Goal: Complete application form: Complete application form

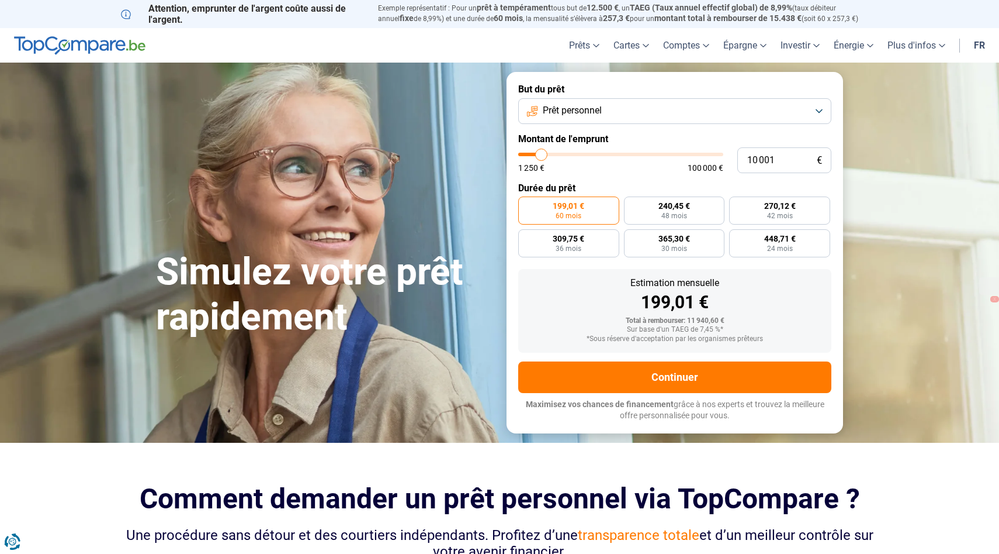
click at [576, 112] on span "Prêt personnel" at bounding box center [572, 110] width 59 height 13
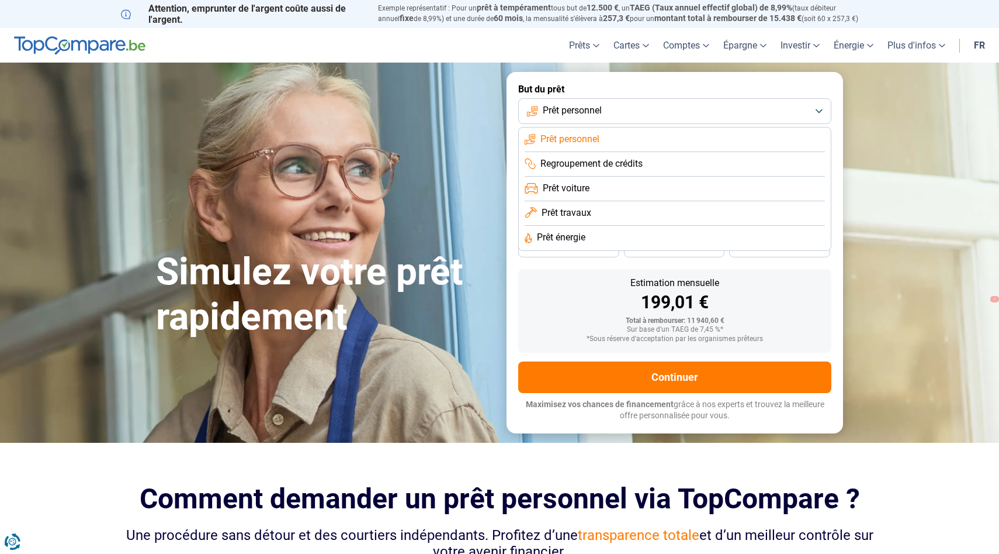
click at [576, 209] on span "Prêt travaux" at bounding box center [567, 212] width 50 height 13
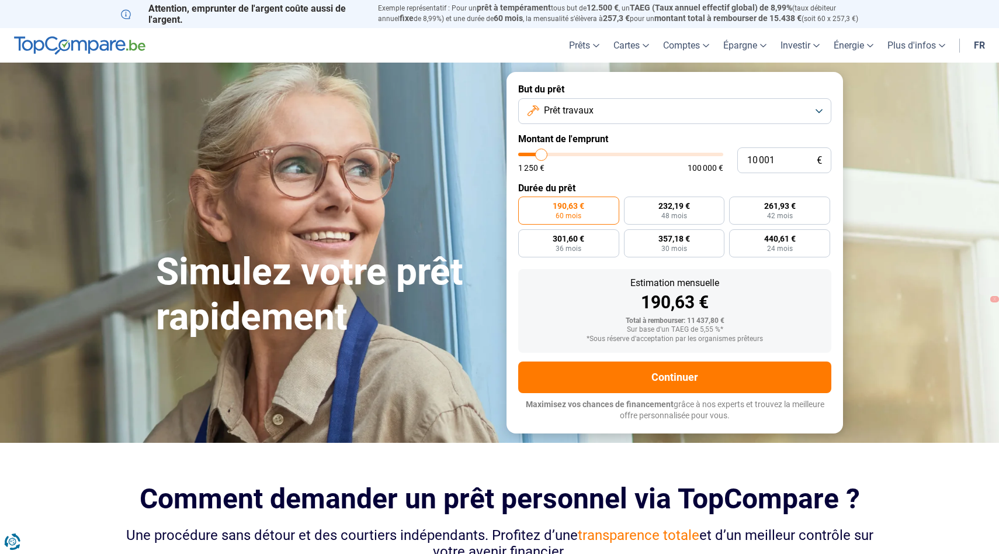
type input "10 750"
type input "10750"
type input "11 250"
type input "11250"
type input "12 250"
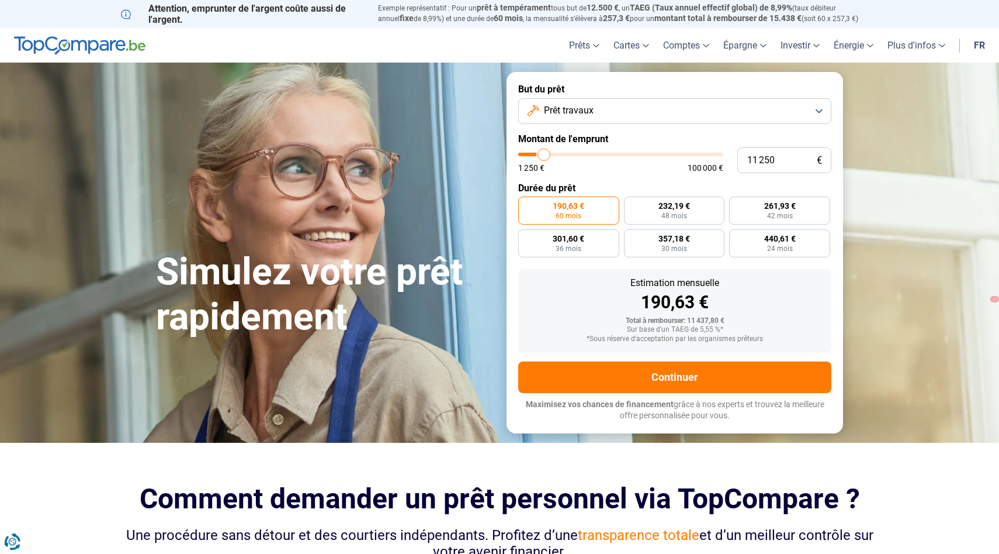
type input "12250"
type input "13 500"
type input "13500"
type input "15 750"
type input "15750"
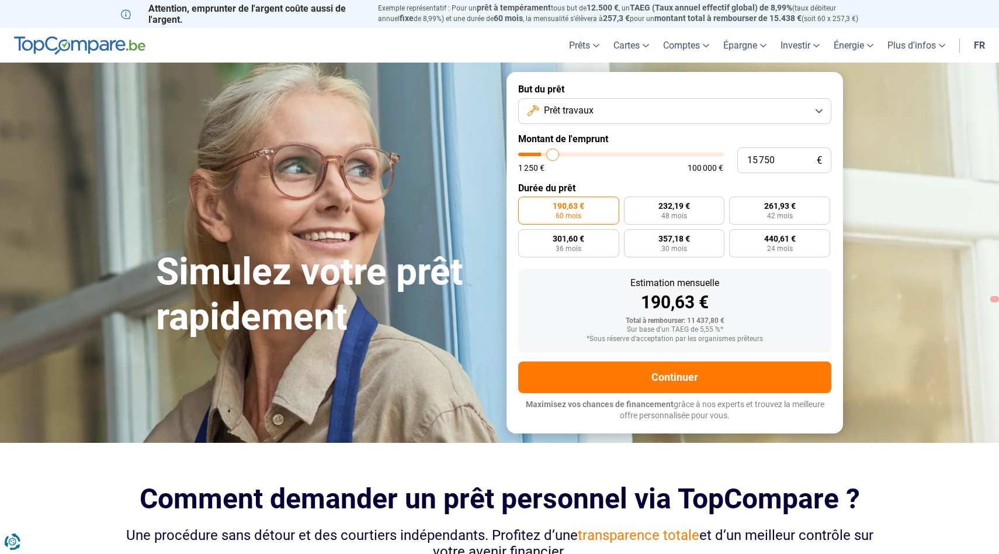
type input "17 750"
type input "17750"
type input "19 000"
type input "19000"
type input "20 750"
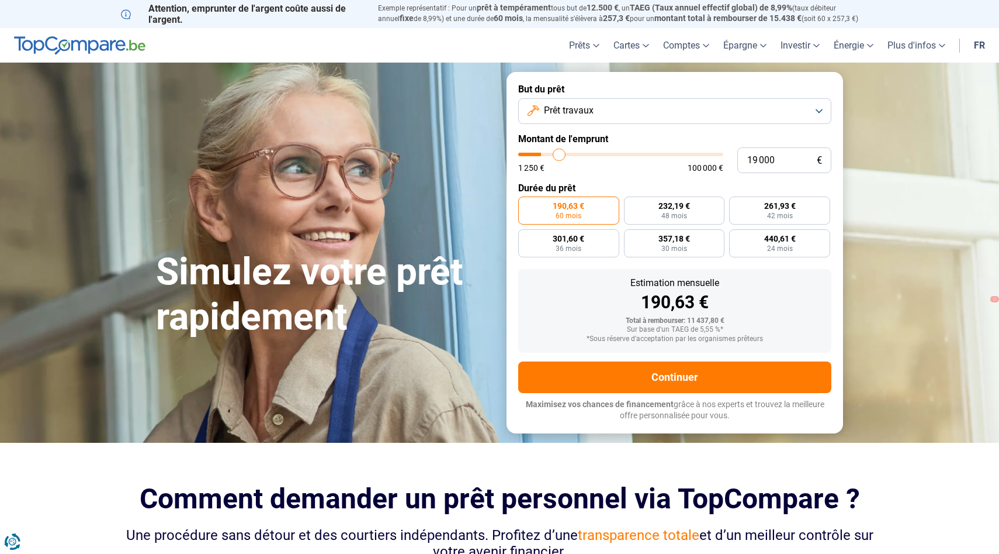
type input "20750"
type input "22 750"
type input "22750"
type input "24 000"
type input "24000"
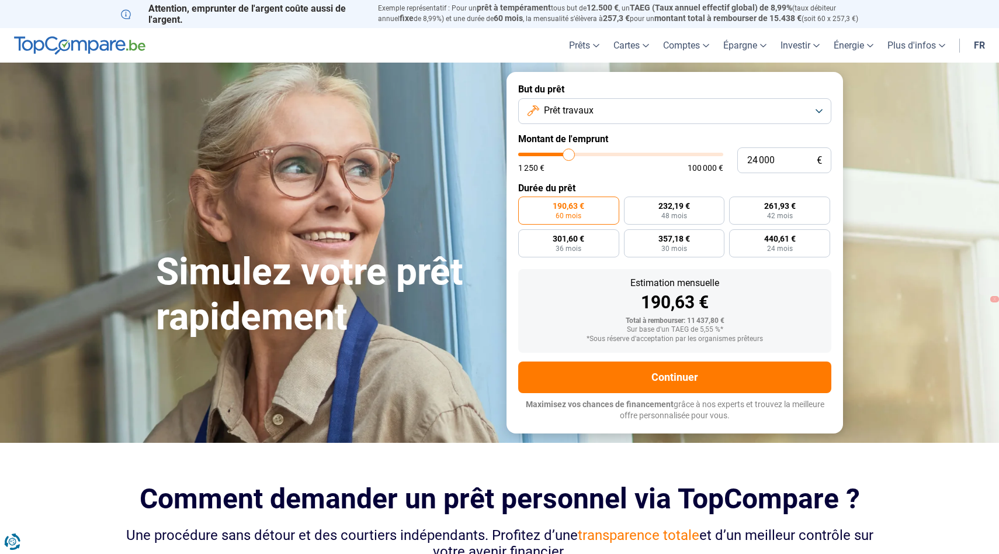
type input "24 500"
type input "24500"
type input "25 000"
type input "25000"
type input "26 500"
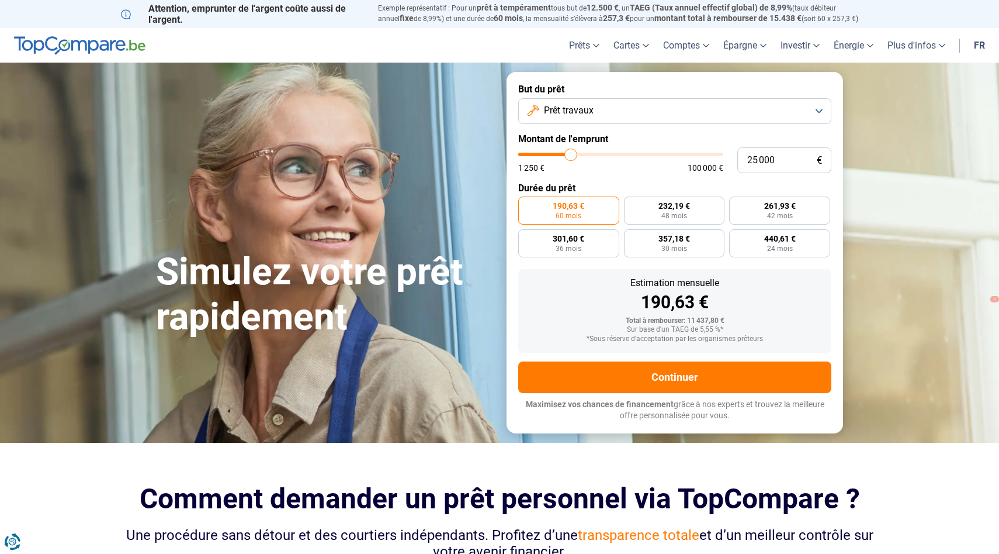
type input "26500"
type input "28 000"
type input "28000"
type input "28 500"
type input "28500"
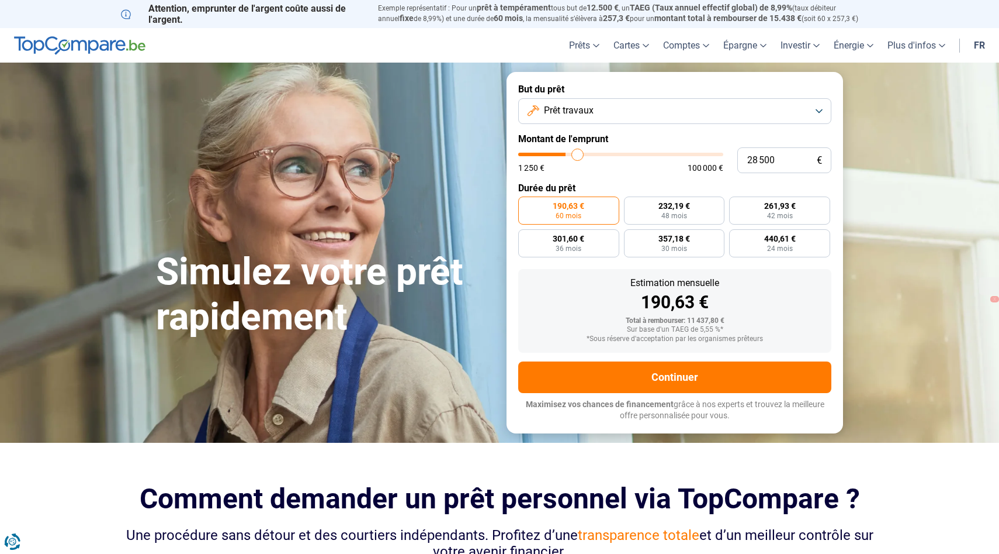
type input "29 000"
type input "29000"
type input "30 250"
type input "30250"
type input "31 000"
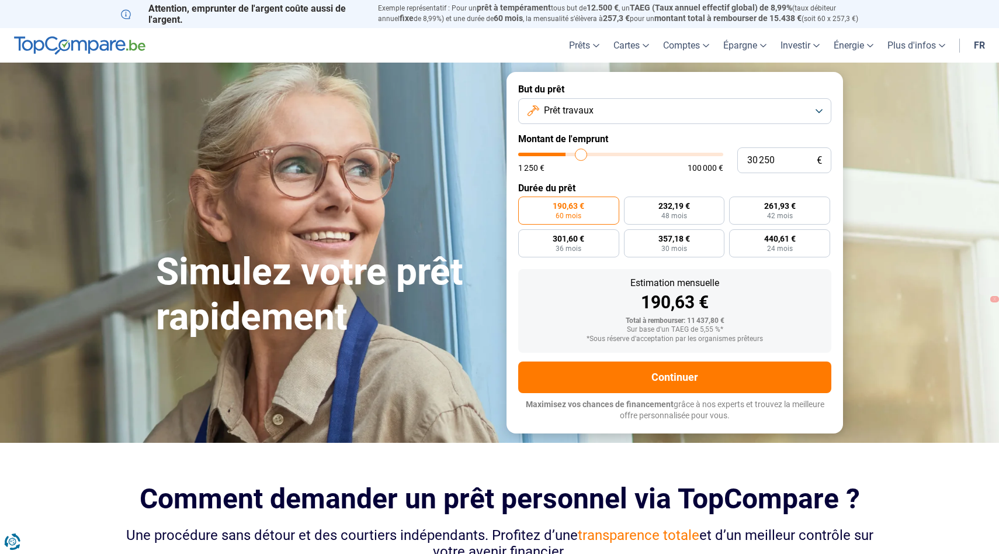
type input "31000"
type input "31 500"
type input "31500"
type input "32 000"
type input "32000"
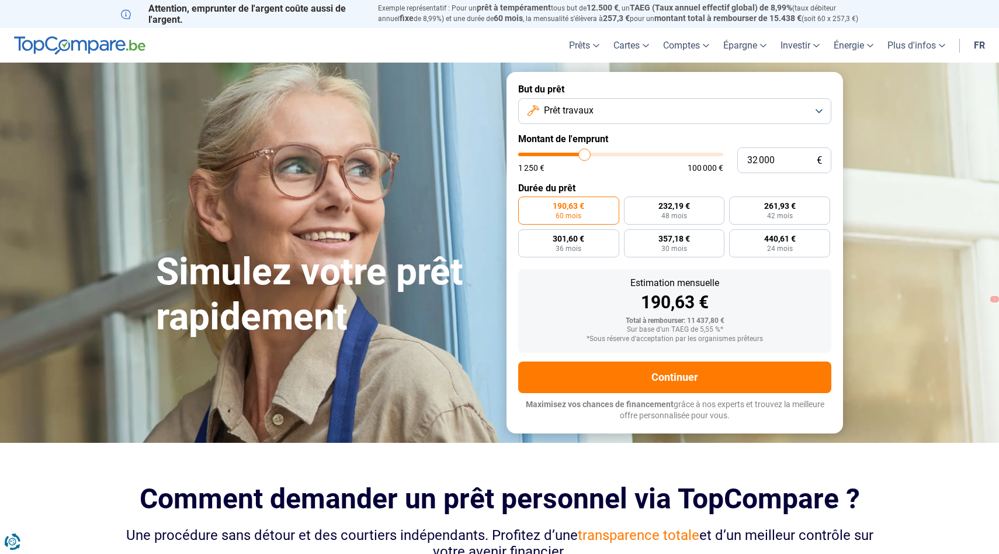
type input "33 250"
type input "33250"
type input "34 250"
type input "34250"
type input "35 250"
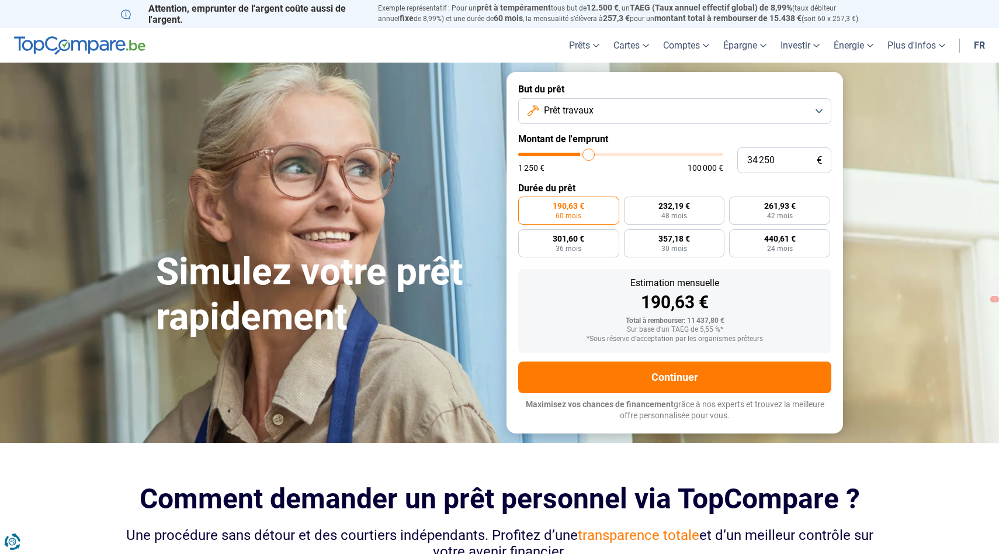
type input "35250"
type input "36 500"
type input "36500"
type input "37 750"
type input "37750"
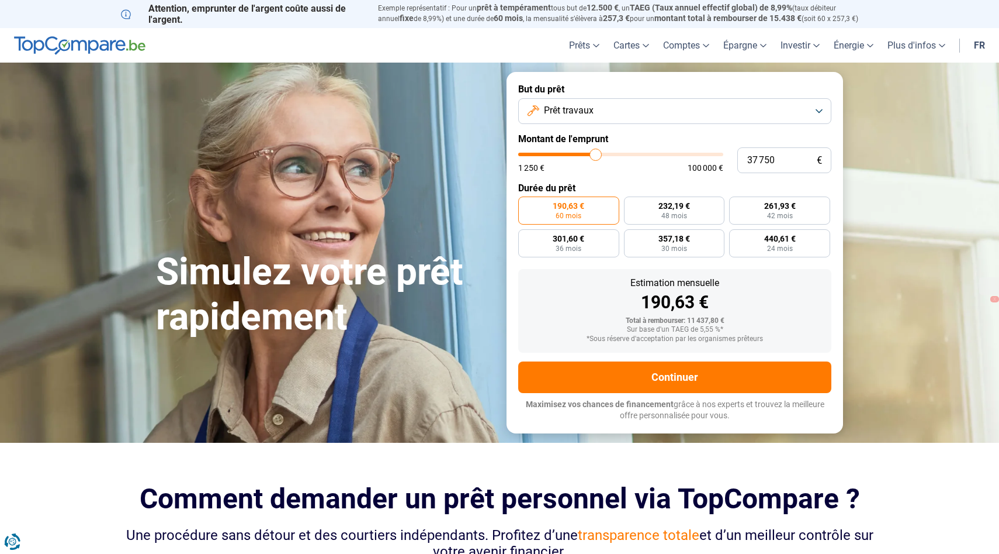
type input "38 250"
type input "38250"
type input "38 500"
type input "38500"
type input "39 000"
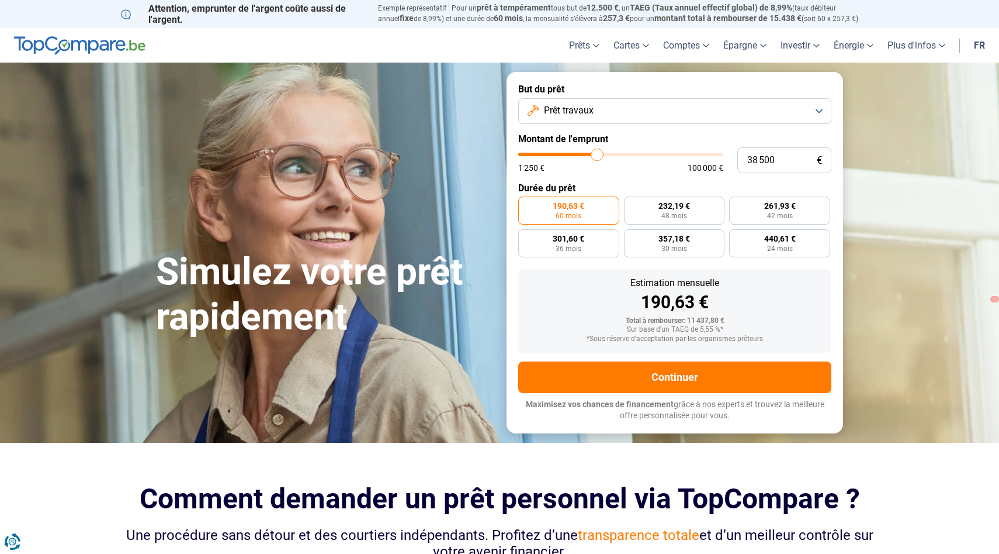
type input "39000"
type input "39 750"
type input "39750"
type input "40 250"
type input "40250"
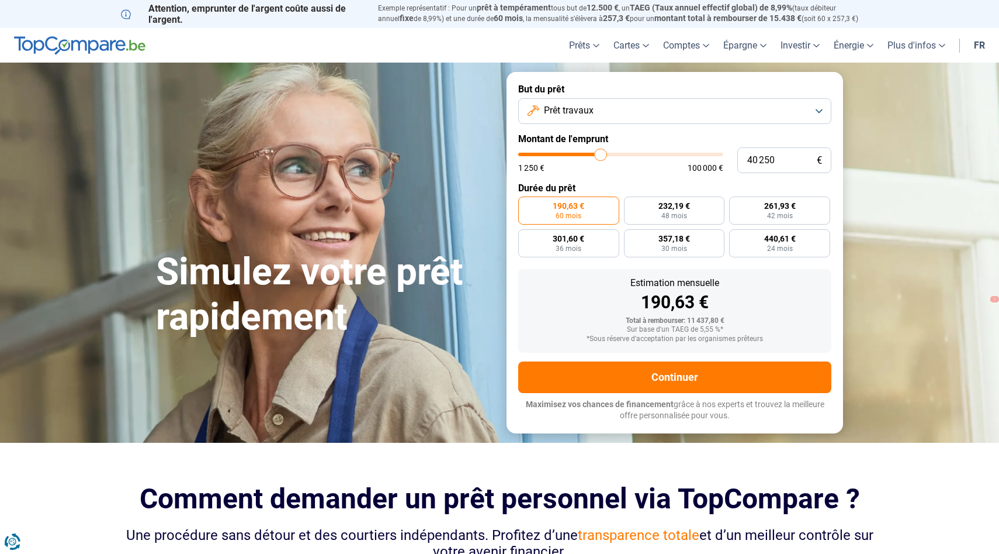
type input "40 750"
type input "40750"
type input "41 500"
type input "41500"
type input "42 250"
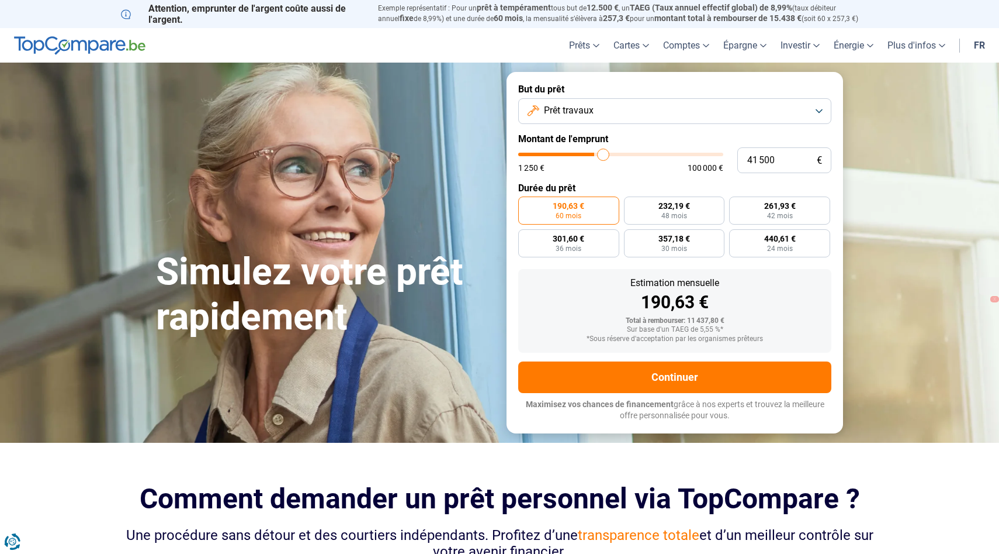
type input "42250"
type input "42 500"
type input "42500"
type input "43 000"
type input "43000"
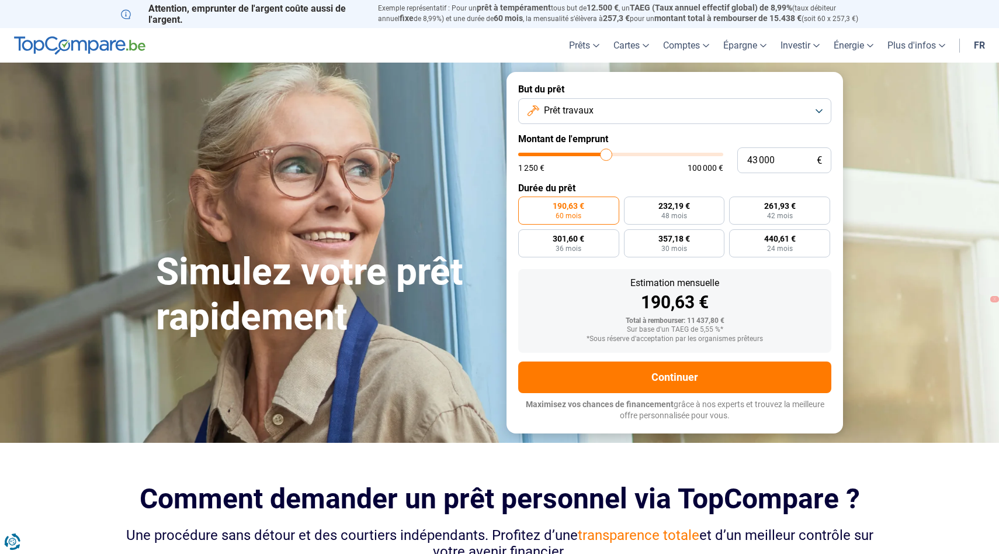
type input "43 250"
type input "43250"
type input "43 750"
type input "43750"
type input "44 000"
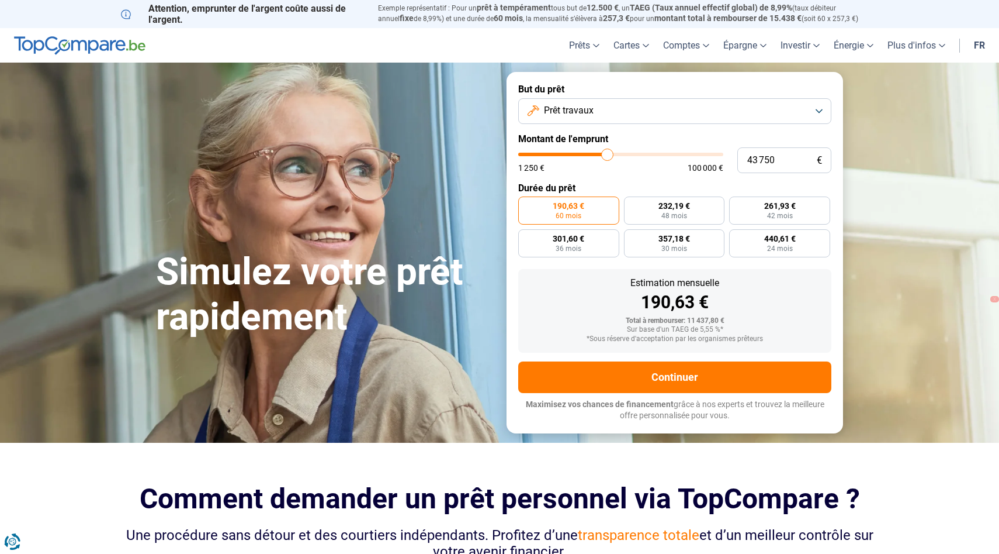
type input "44000"
type input "44 250"
type input "44250"
type input "44 500"
type input "44500"
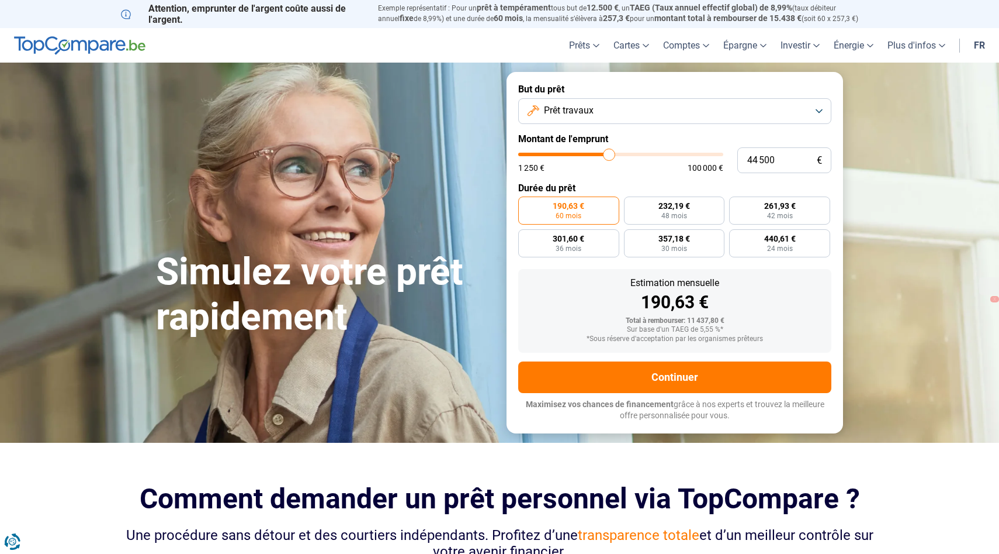
type input "44 750"
type input "44750"
type input "45 000"
type input "45000"
type input "45 250"
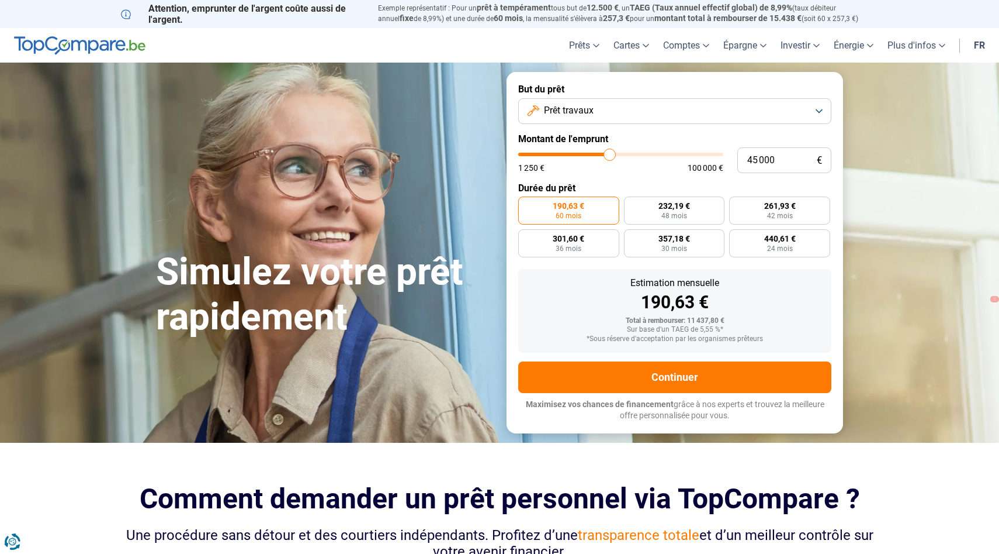
type input "45250"
type input "45 500"
type input "45500"
type input "45 750"
type input "45750"
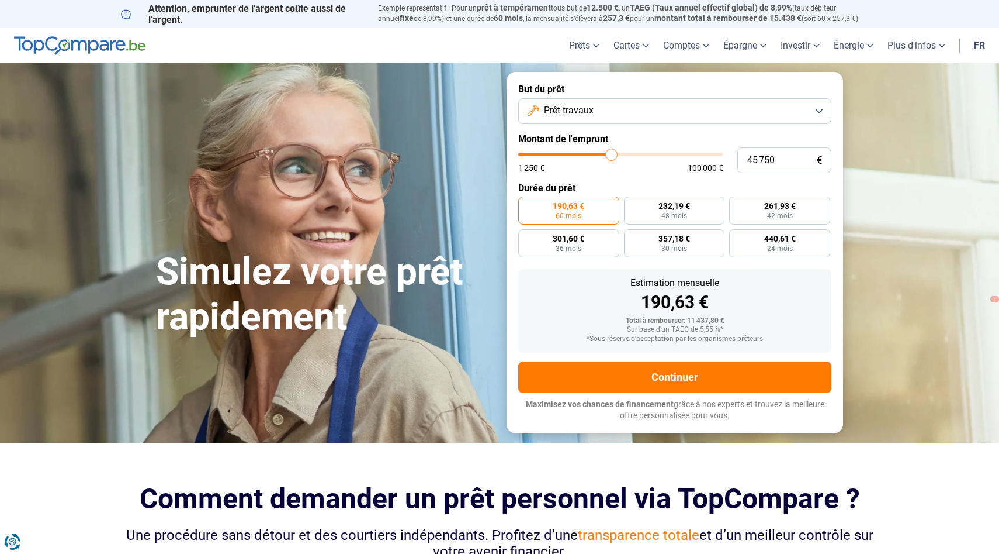
type input "46 000"
type input "46000"
type input "46 250"
type input "46250"
type input "46 750"
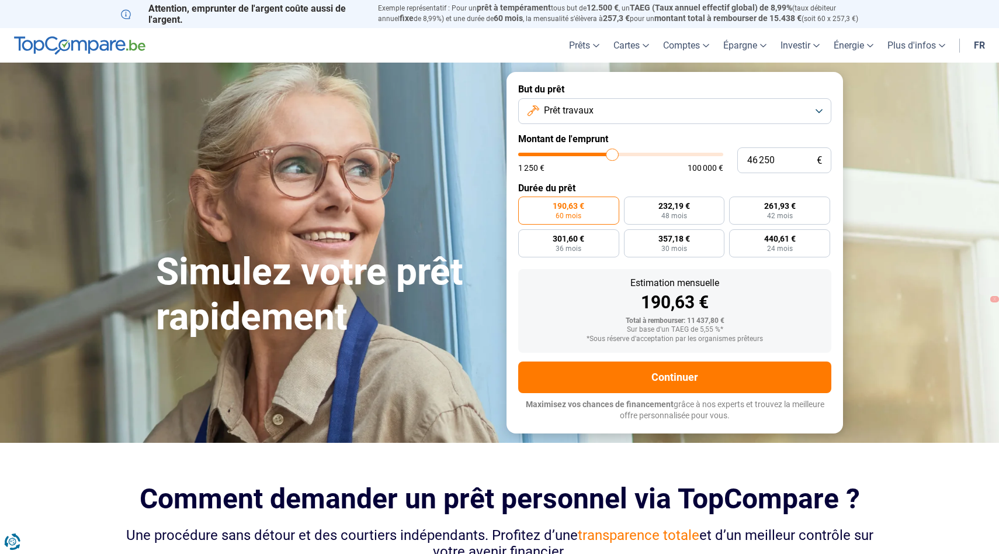
type input "46750"
type input "47 250"
type input "47250"
type input "47 500"
type input "47500"
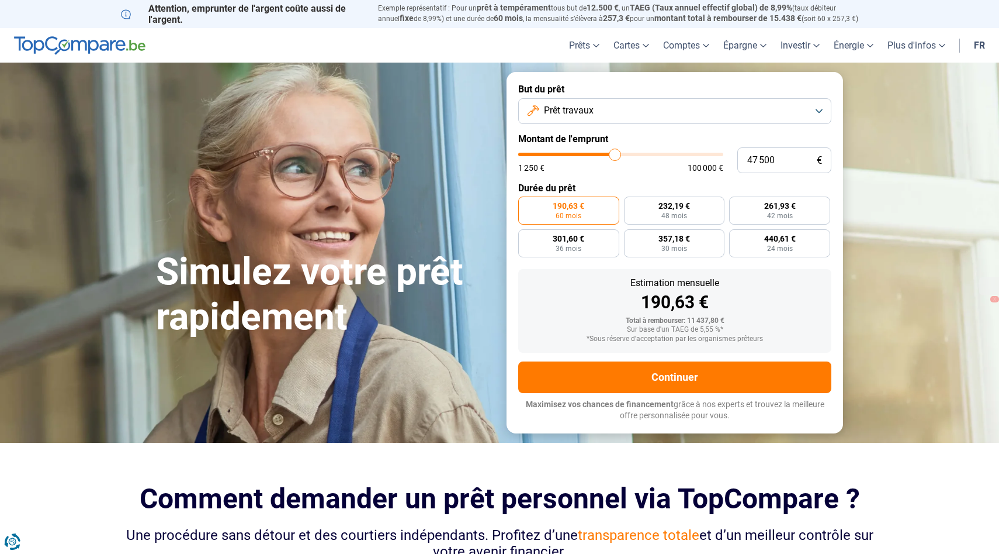
type input "47 750"
type input "47750"
type input "48 000"
type input "48000"
type input "48 250"
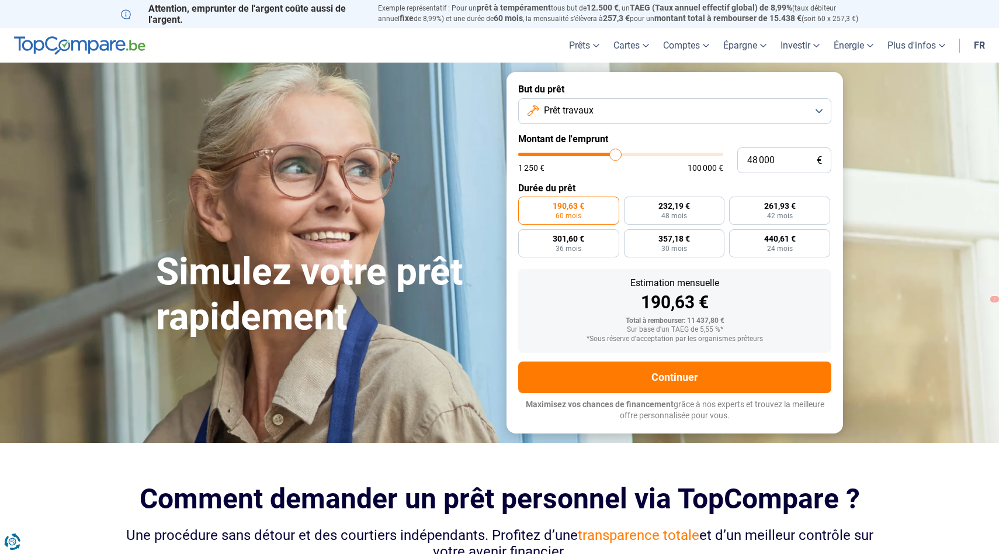
type input "48250"
type input "48 750"
type input "48750"
type input "49 000"
type input "49000"
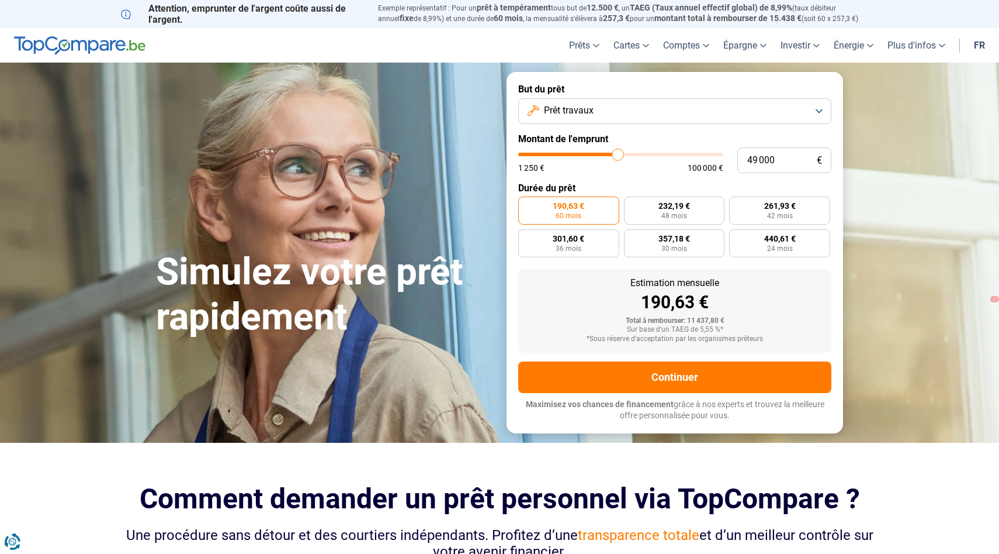
type input "49 500"
type input "49500"
type input "49 750"
type input "49750"
type input "50 000"
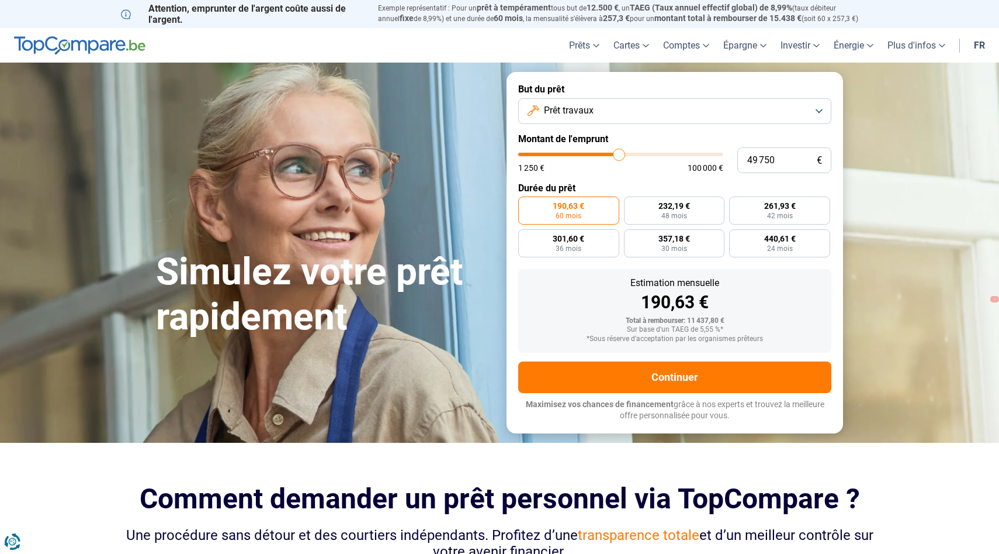
type input "50000"
type input "50 250"
type input "50250"
type input "50 500"
type input "50500"
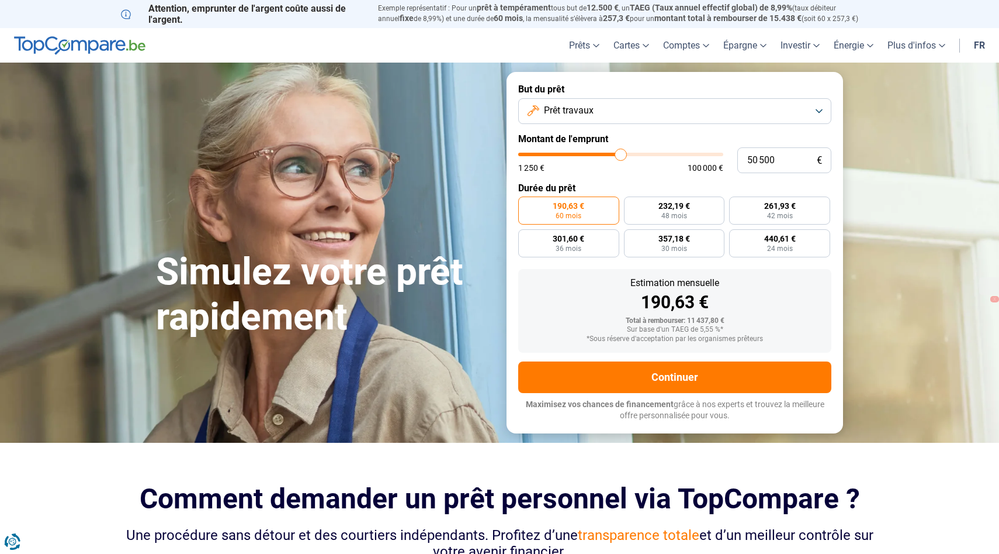
type input "50 750"
type input "50750"
type input "51 000"
type input "51000"
type input "50 750"
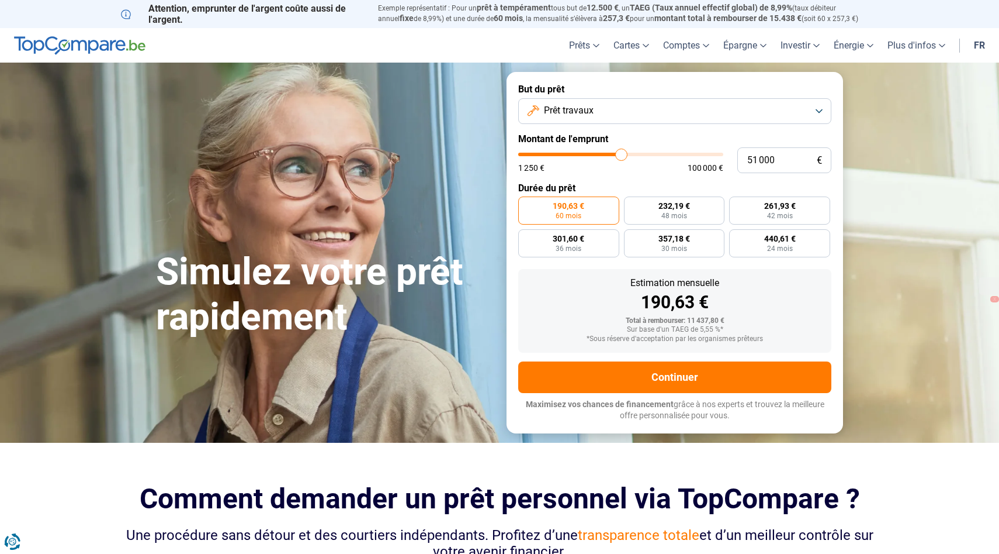
type input "50750"
type input "50 500"
type input "50500"
type input "50 250"
type input "50250"
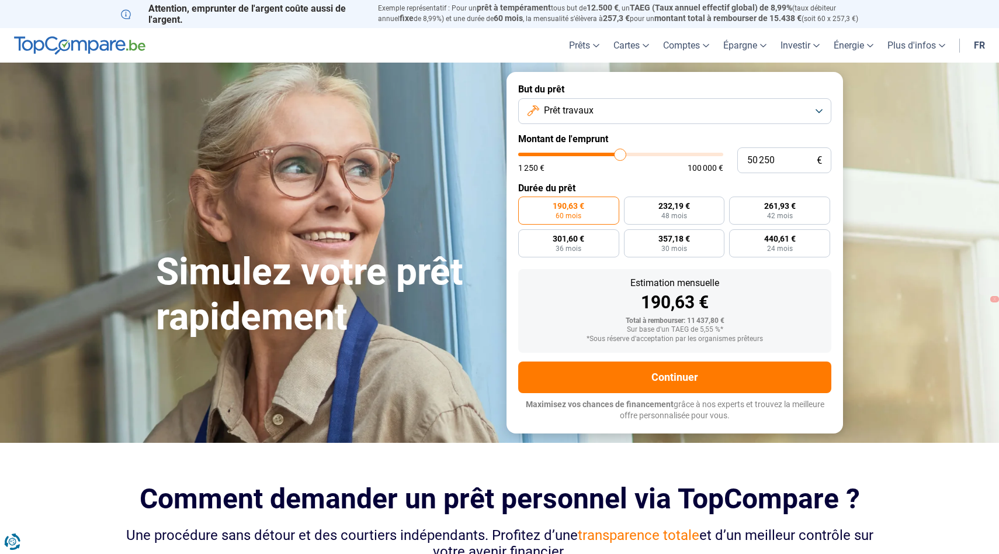
type input "50 000"
type input "50000"
type input "49 750"
type input "49750"
type input "50 000"
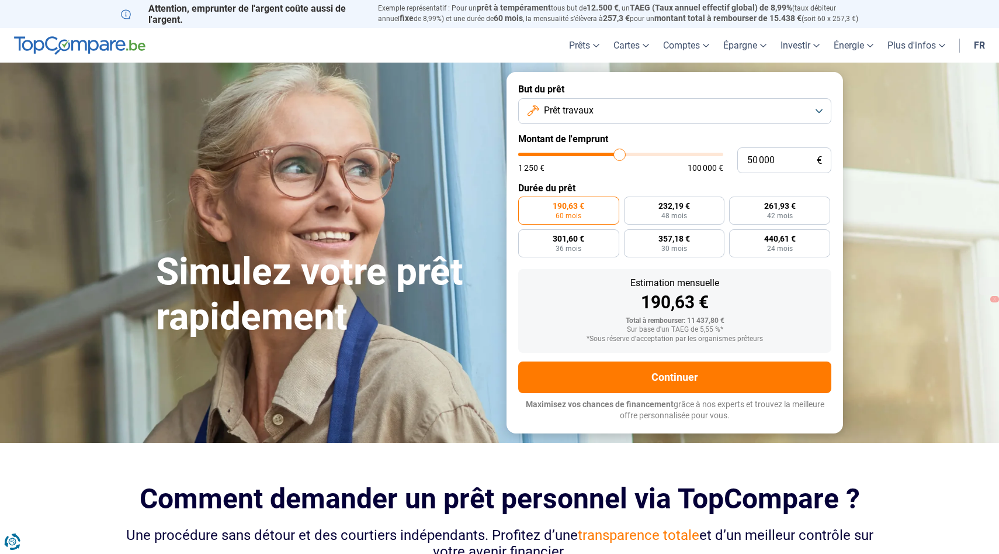
drag, startPoint x: 544, startPoint y: 154, endPoint x: 620, endPoint y: 160, distance: 76.8
type input "50250"
click at [620, 156] on input "range" at bounding box center [620, 155] width 205 height 4
type input "50 250"
radio input "false"
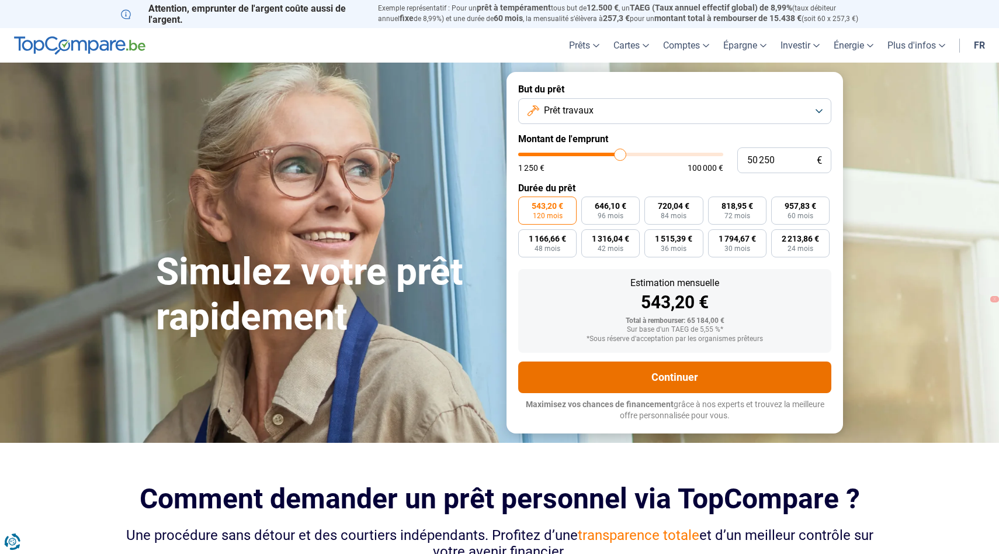
click at [656, 373] on button "Continuer" at bounding box center [674, 377] width 313 height 32
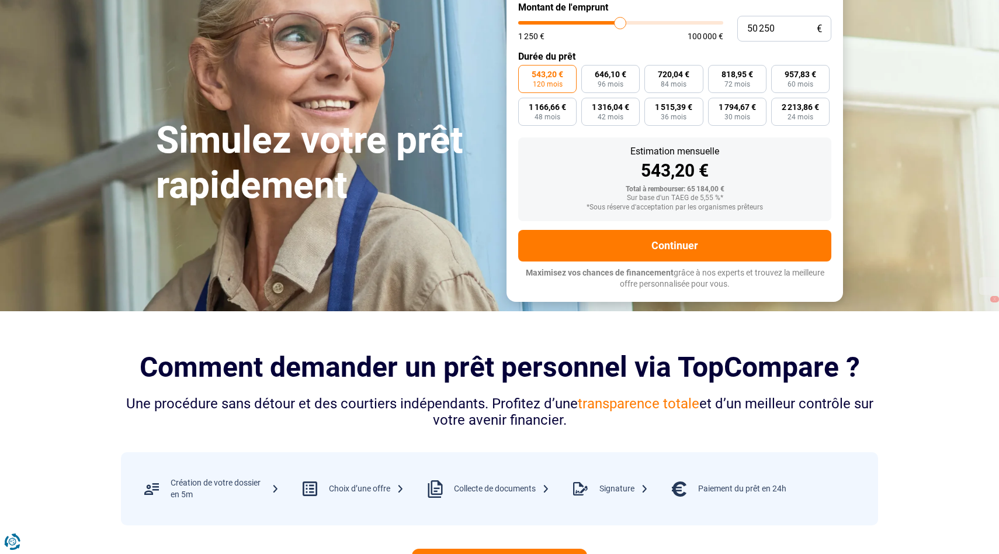
scroll to position [117, 0]
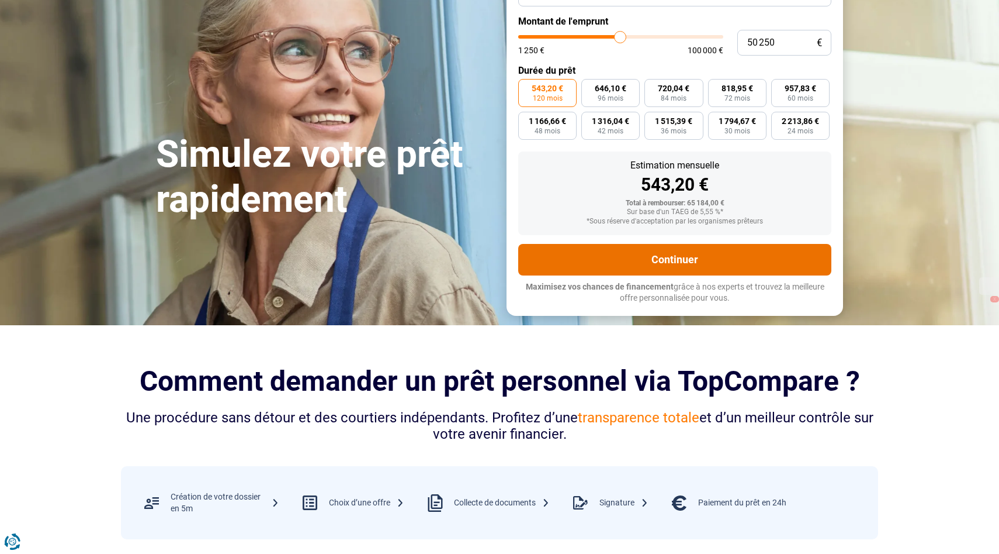
click at [662, 260] on button "Continuer" at bounding box center [674, 260] width 313 height 32
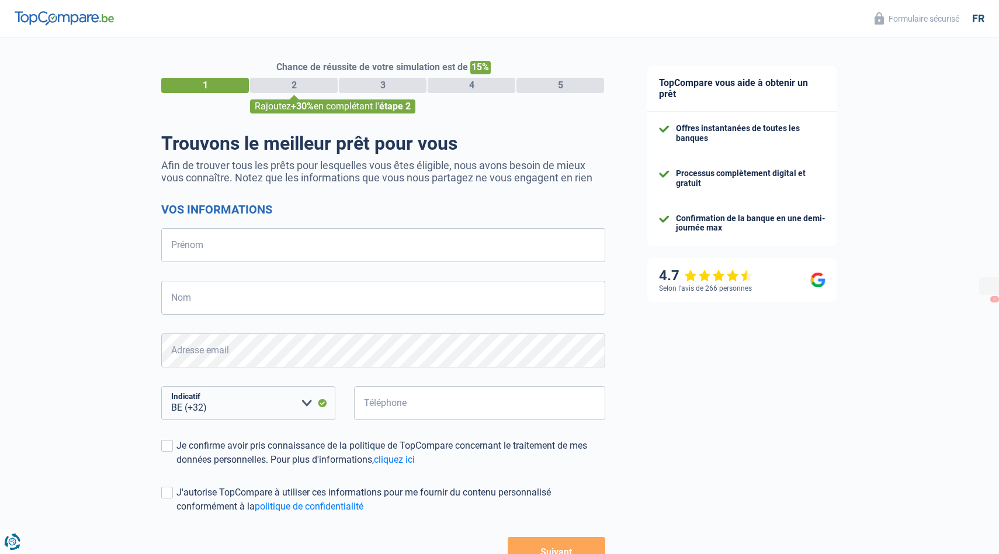
select select "32"
